Goal: Information Seeking & Learning: Learn about a topic

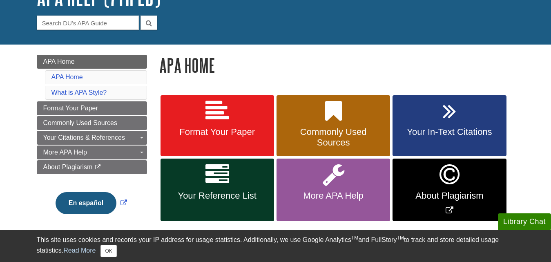
scroll to position [82, 0]
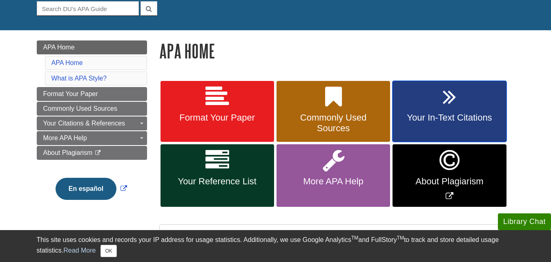
click at [416, 106] on link "Your In-Text Citations" at bounding box center [450, 111] width 114 height 61
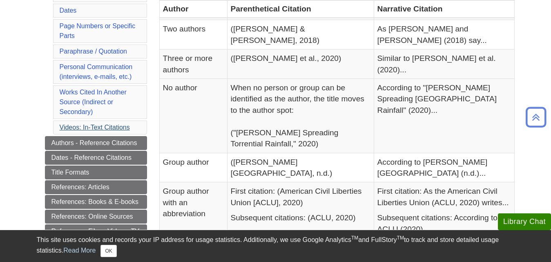
scroll to position [245, 0]
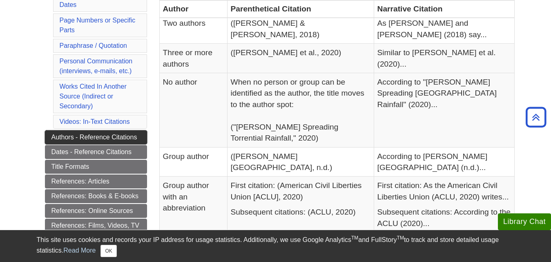
click at [118, 131] on link "Authors - Reference Citations" at bounding box center [96, 137] width 102 height 14
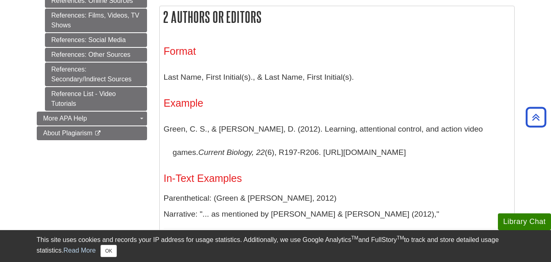
scroll to position [449, 0]
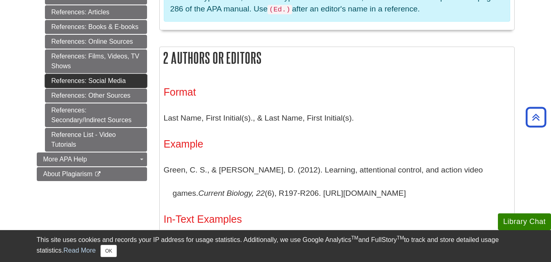
click at [113, 81] on link "References: Social Media" at bounding box center [96, 81] width 102 height 14
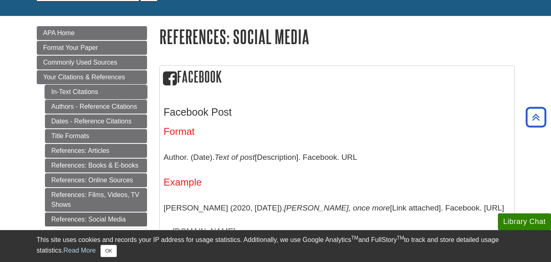
scroll to position [82, 0]
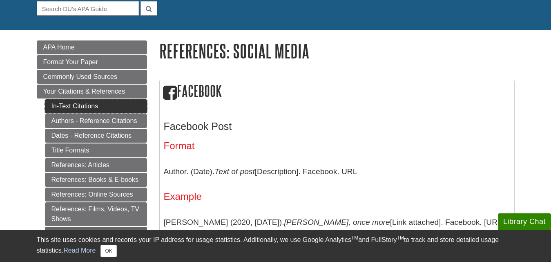
click at [96, 106] on link "In-Text Citations" at bounding box center [96, 106] width 102 height 14
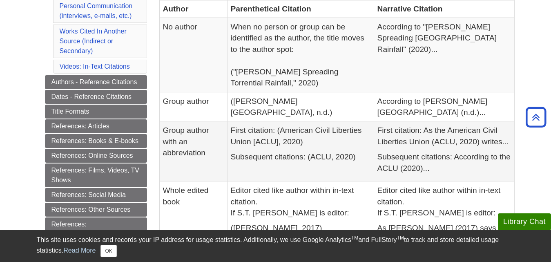
scroll to position [286, 0]
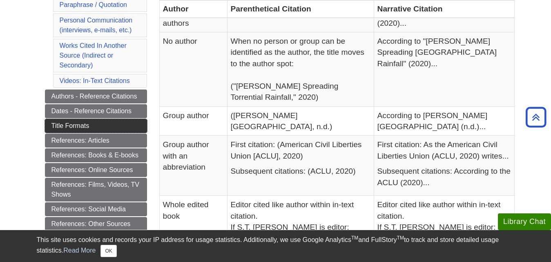
click at [91, 124] on link "Title Formats" at bounding box center [96, 126] width 102 height 14
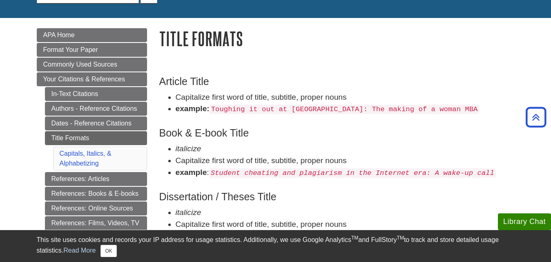
scroll to position [82, 0]
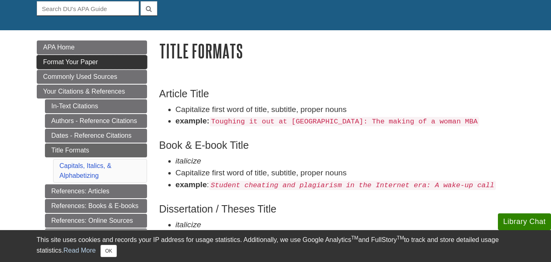
click at [83, 63] on span "Format Your Paper" at bounding box center [70, 61] width 55 height 7
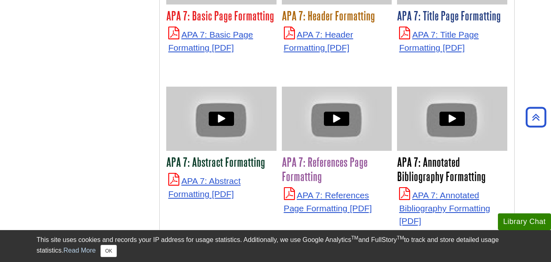
scroll to position [2068, 0]
